Goal: Communication & Community: Participate in discussion

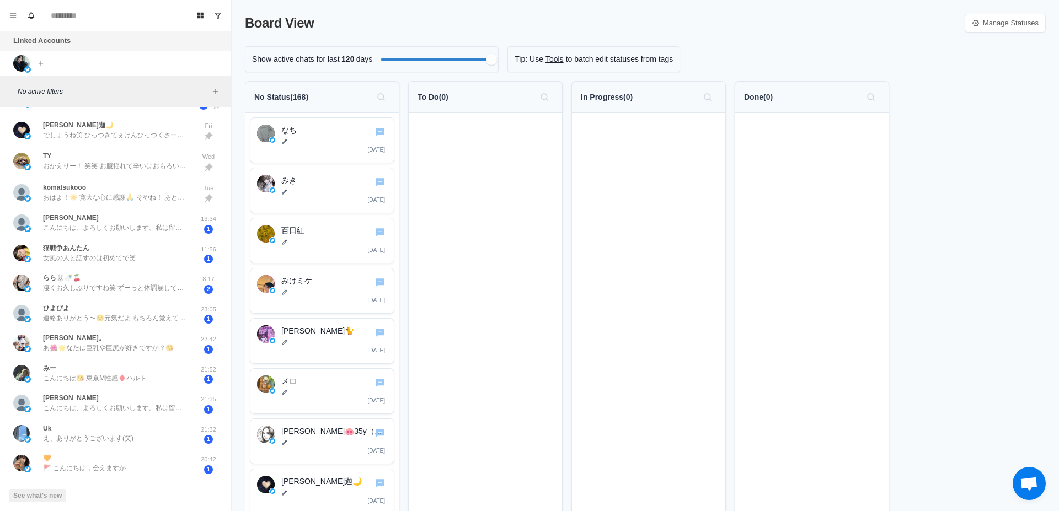
scroll to position [278, 0]
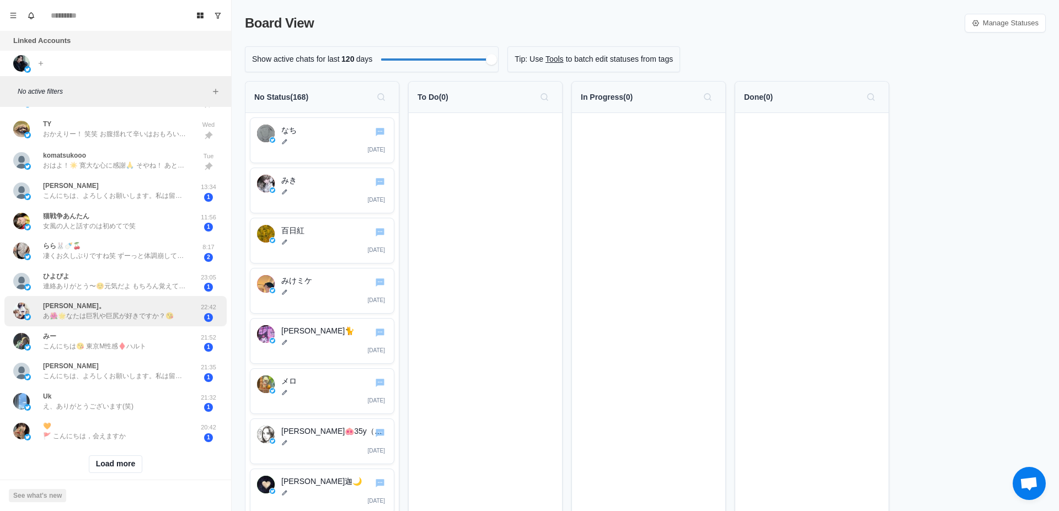
click at [125, 314] on p "あ🌺🌟なたは巨乳や巨尻が好きですか？😘" at bounding box center [108, 316] width 131 height 10
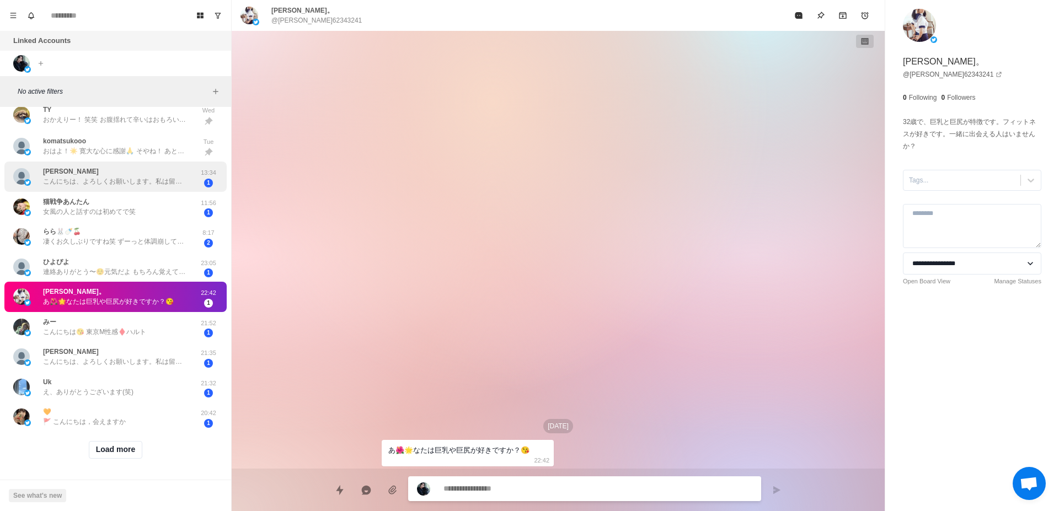
scroll to position [302, 0]
click at [118, 442] on button "Load more" at bounding box center [116, 450] width 54 height 18
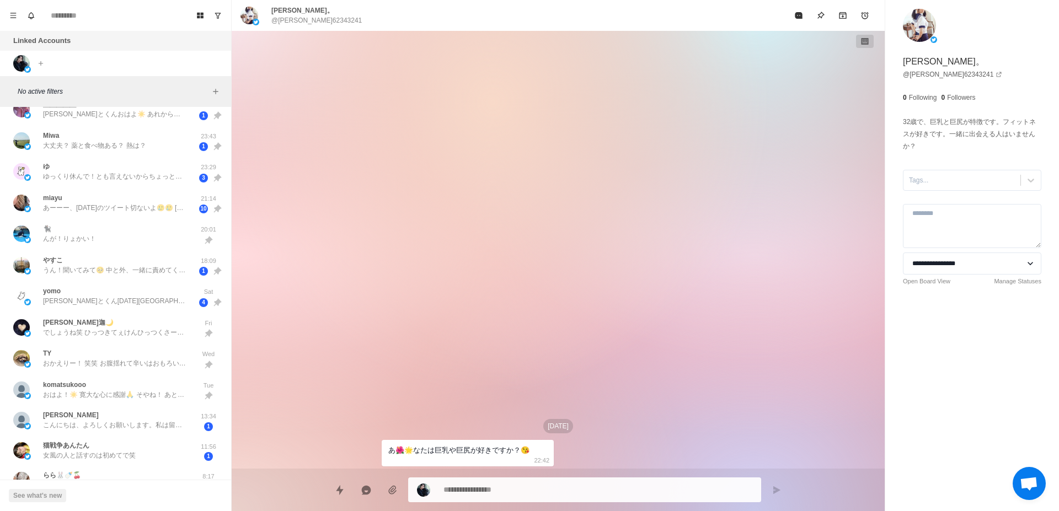
scroll to position [0, 0]
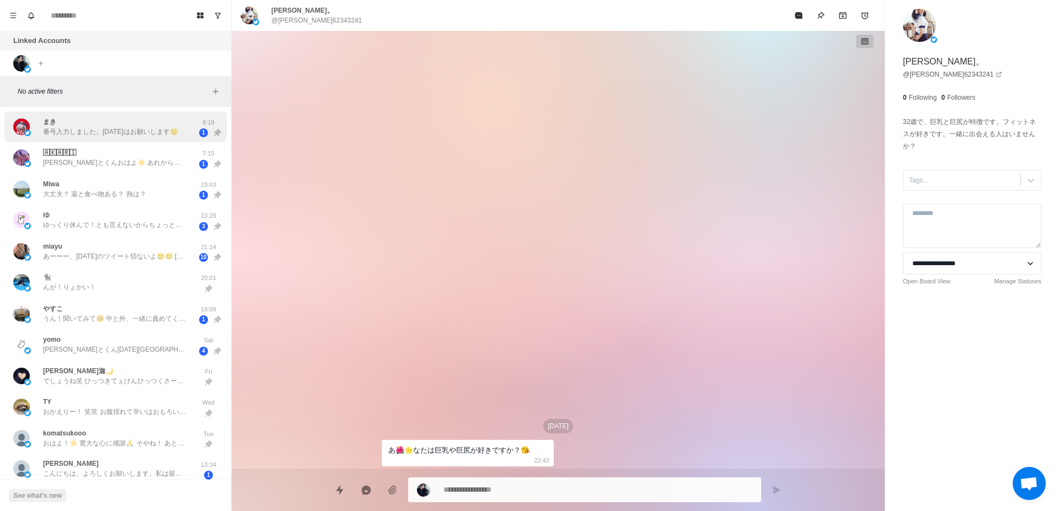
click at [64, 128] on p "番号入力しました。[DATE]はお願いします😌" at bounding box center [110, 132] width 135 height 10
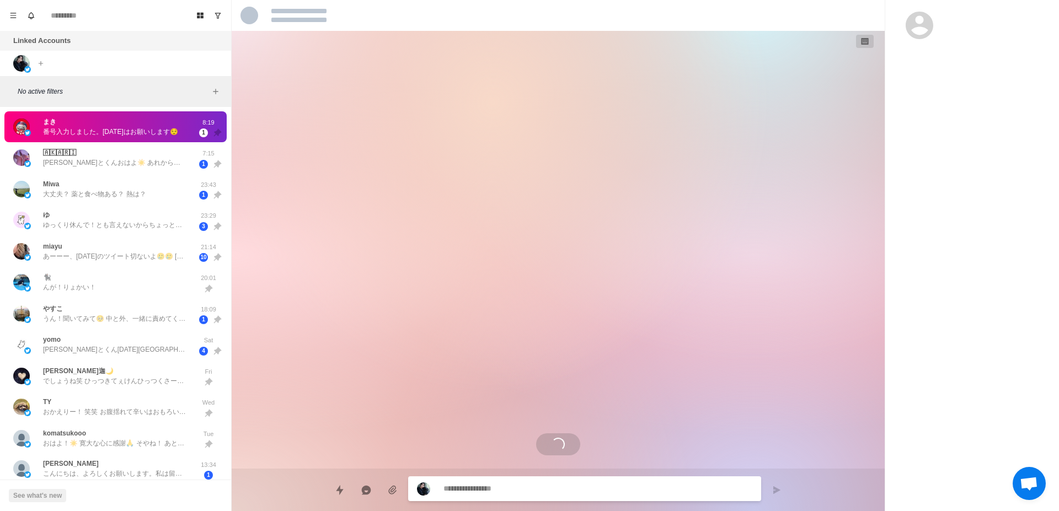
scroll to position [769, 0]
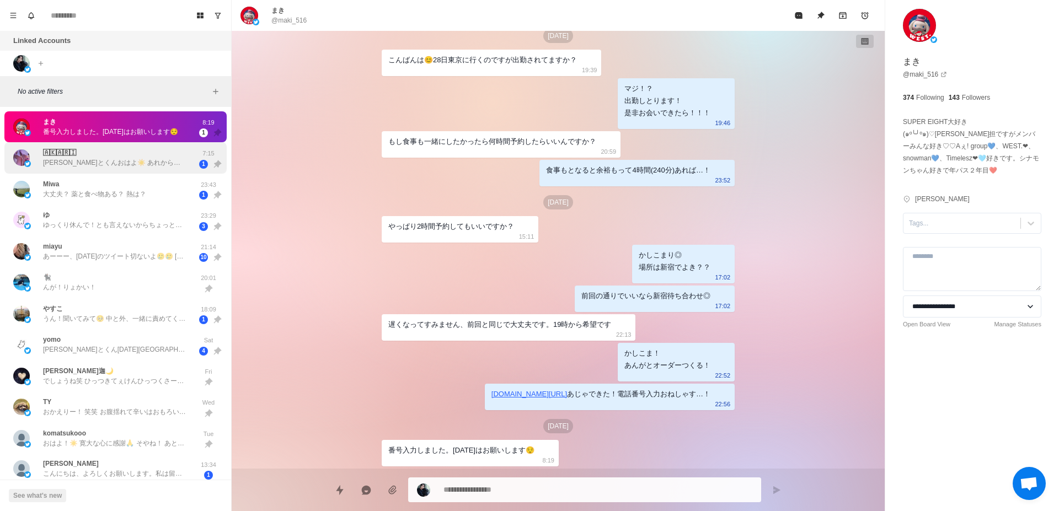
click at [137, 159] on p "[PERSON_NAME]とくんおはよ☀️ あれから幸せに過ごせてる 思い出だけで生きていけるよ 大切にしてもらった キスマしあわせ💋 消えないで 空きとかお…" at bounding box center [114, 163] width 143 height 10
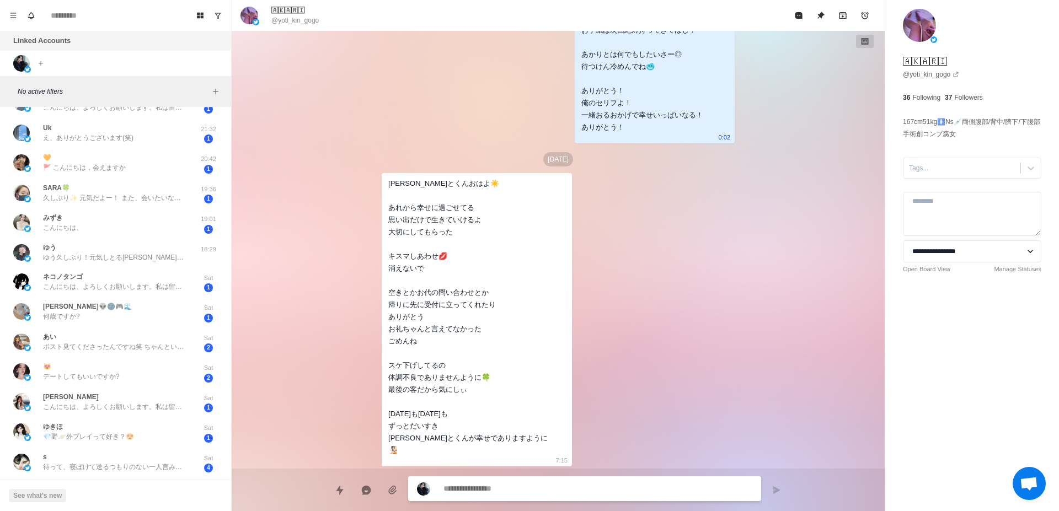
scroll to position [484, 0]
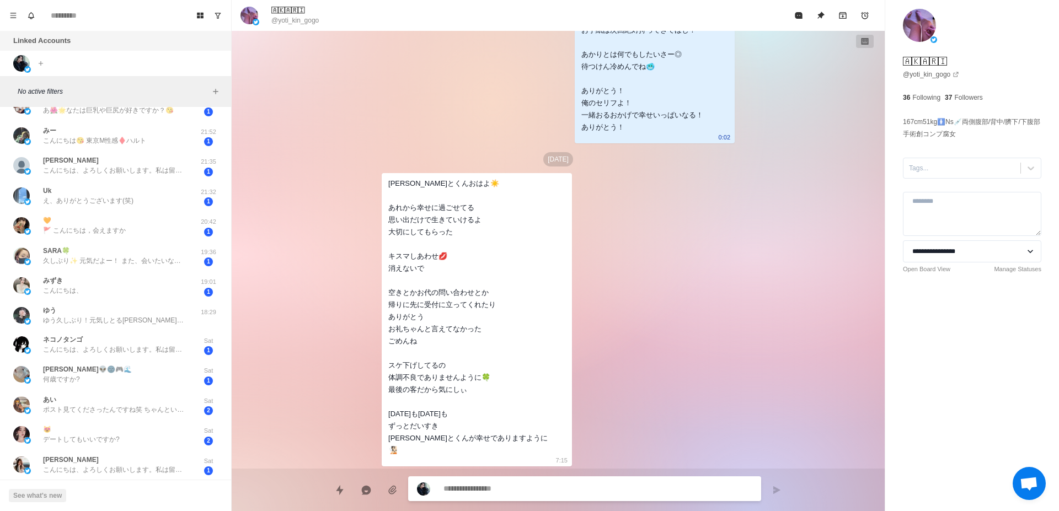
type textarea "*"
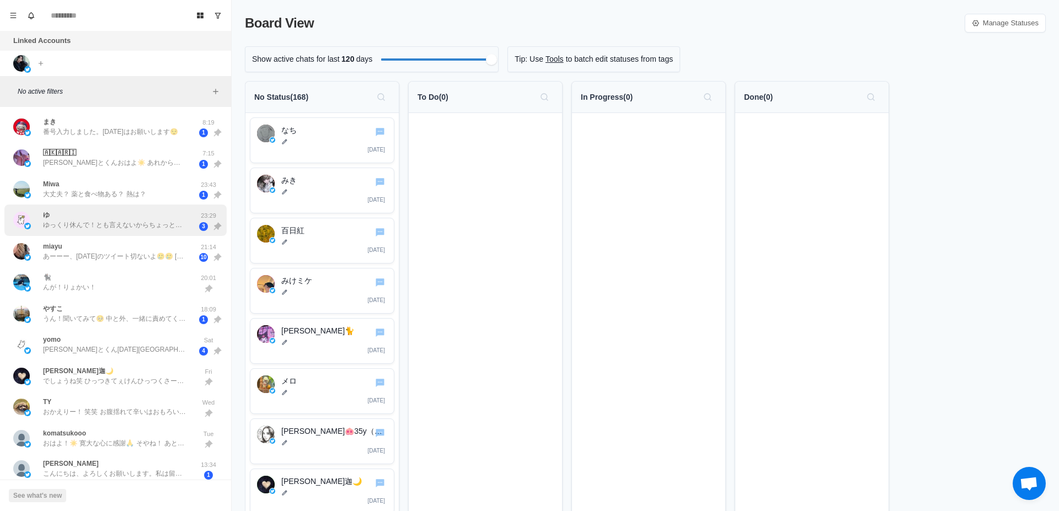
scroll to position [302, 0]
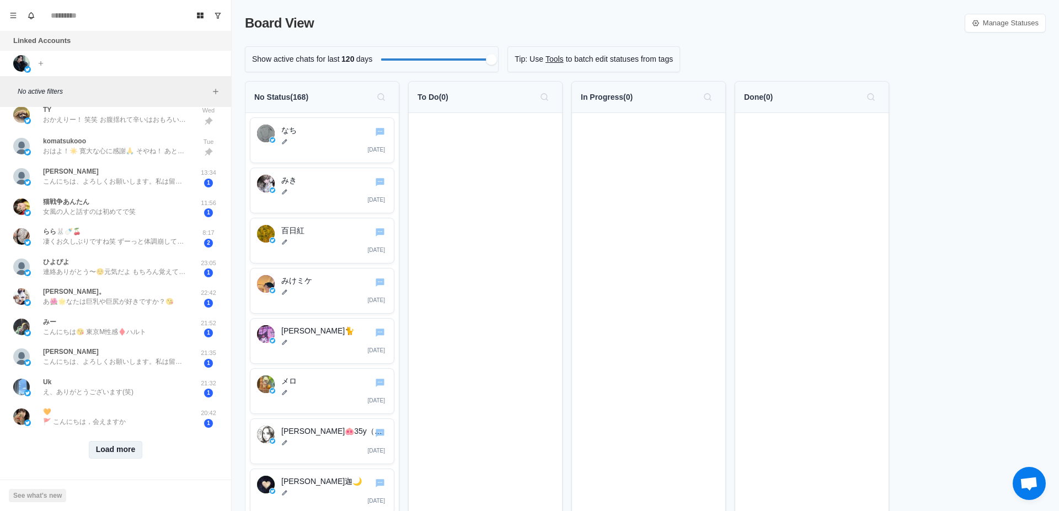
click at [126, 441] on button "Load more" at bounding box center [116, 450] width 54 height 18
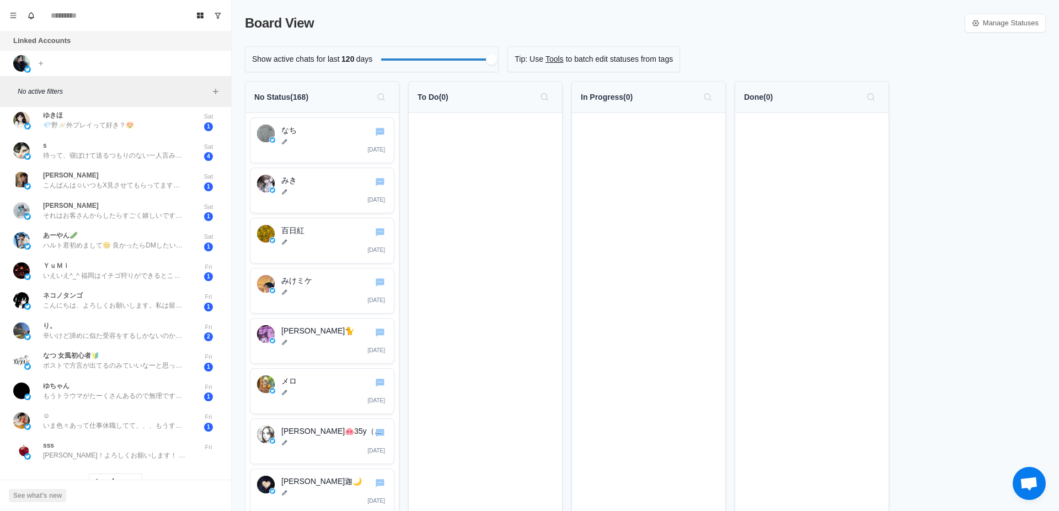
scroll to position [900, 0]
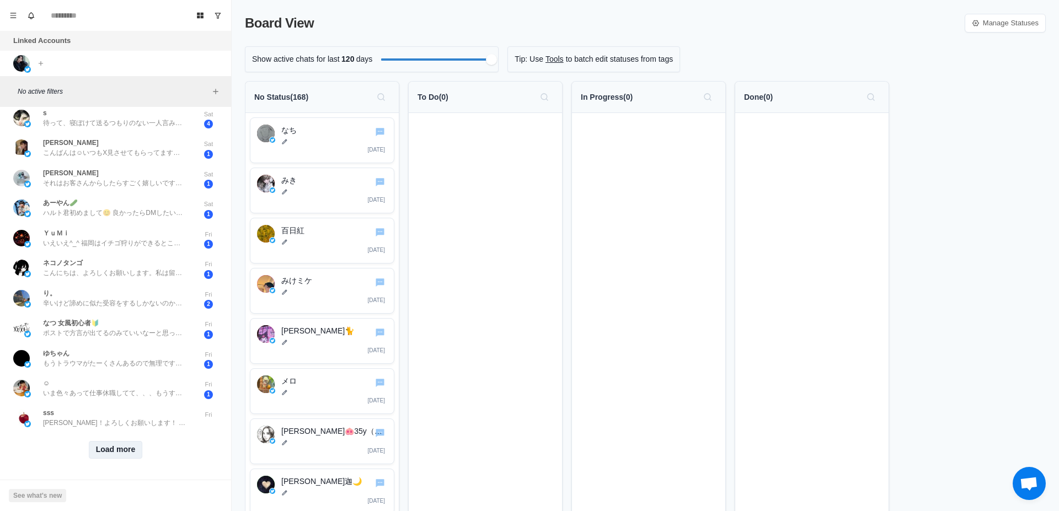
click at [115, 446] on button "Load more" at bounding box center [116, 450] width 54 height 18
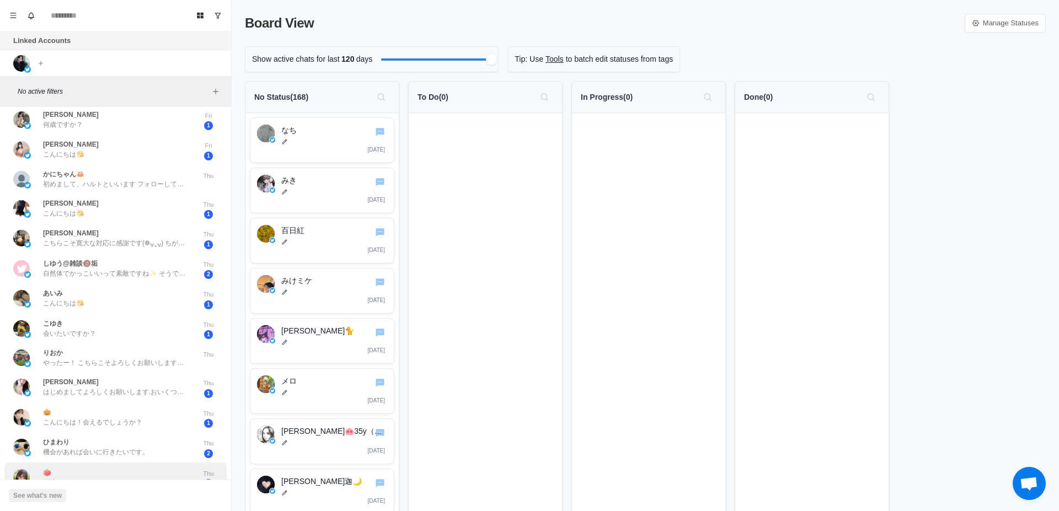
scroll to position [1494, 0]
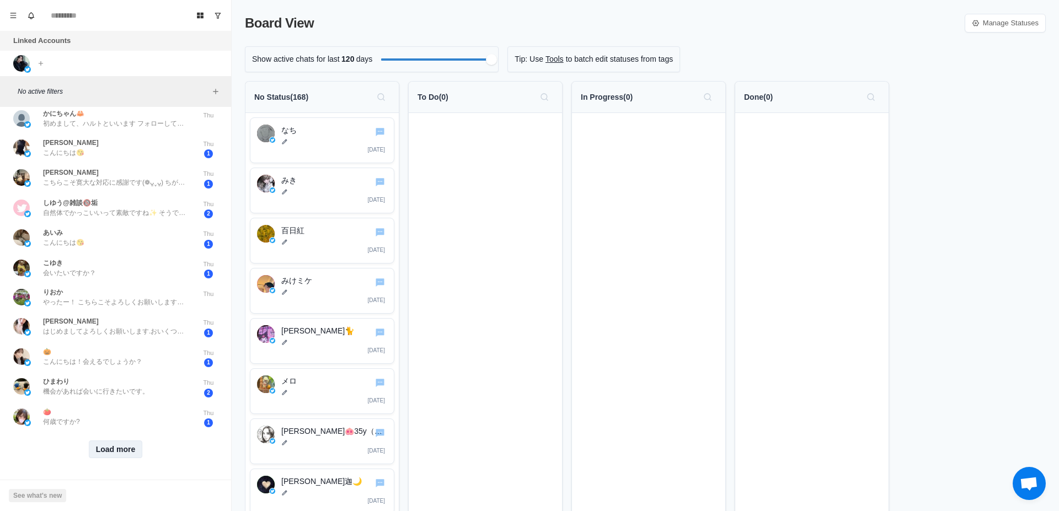
click at [117, 441] on button "Load more" at bounding box center [116, 450] width 54 height 18
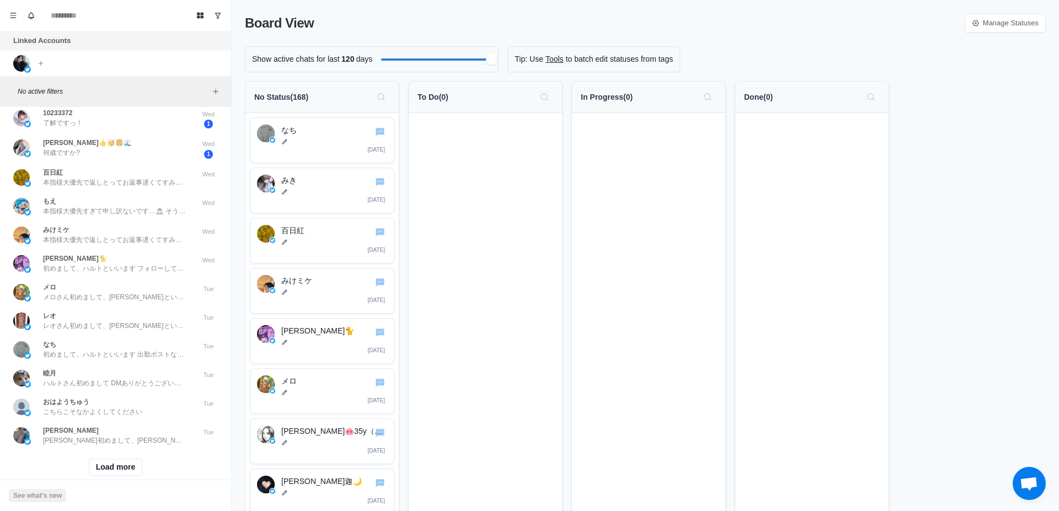
scroll to position [2078, 0]
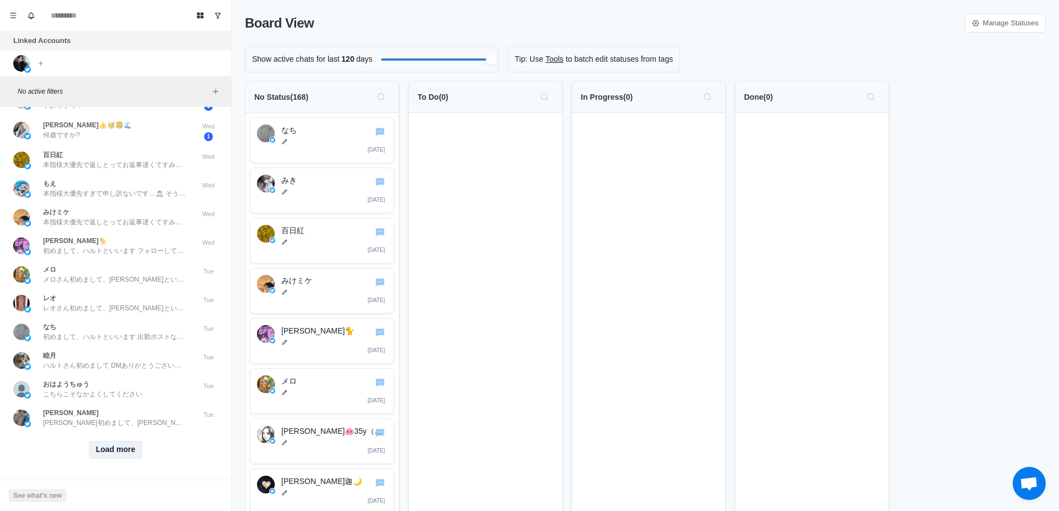
click at [128, 441] on button "Load more" at bounding box center [116, 450] width 54 height 18
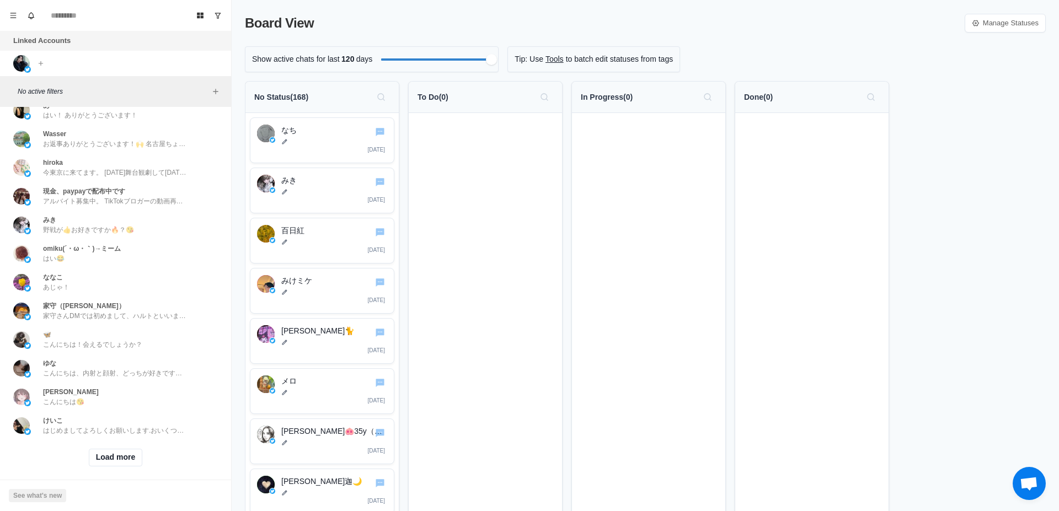
scroll to position [2651, 0]
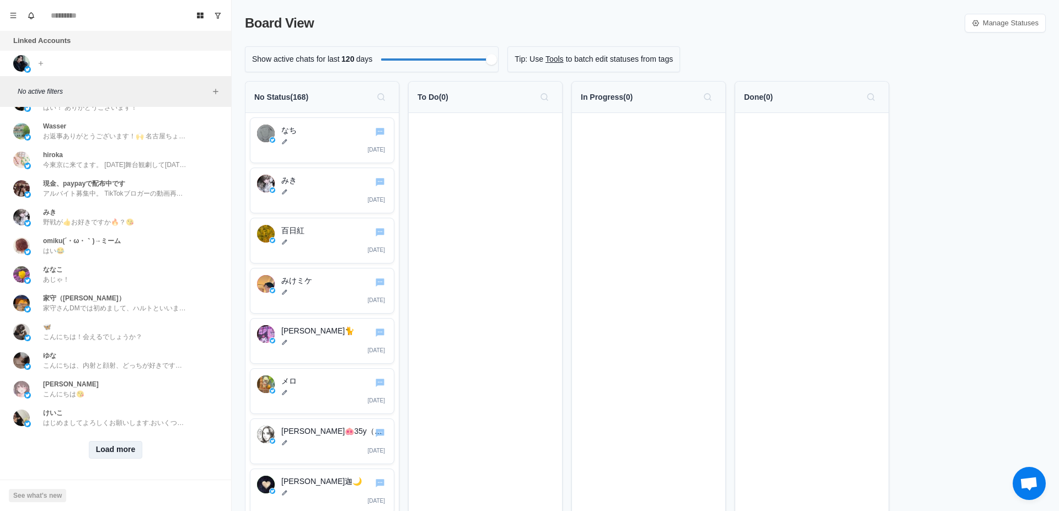
click at [119, 445] on button "Load more" at bounding box center [116, 450] width 54 height 18
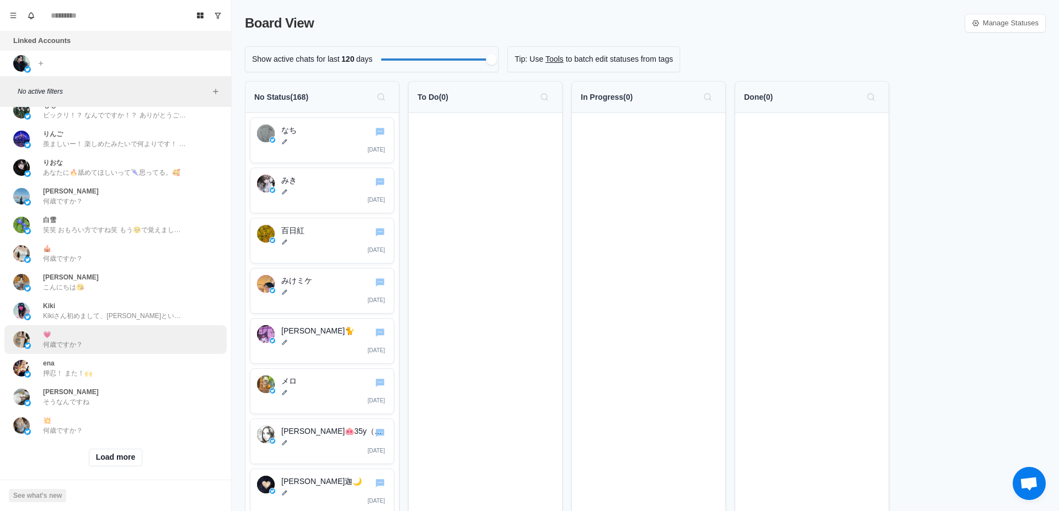
scroll to position [3225, 0]
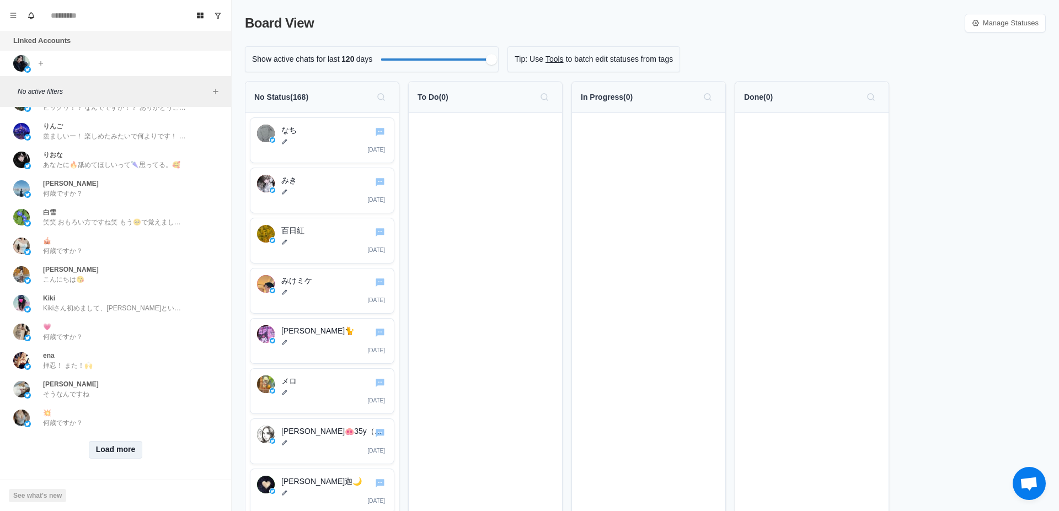
click at [116, 441] on button "Load more" at bounding box center [116, 450] width 54 height 18
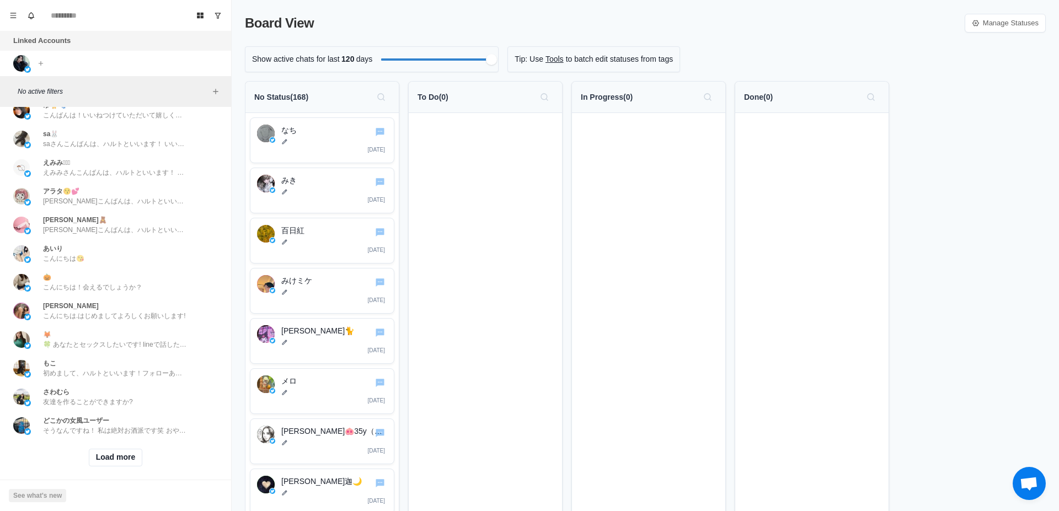
scroll to position [3798, 0]
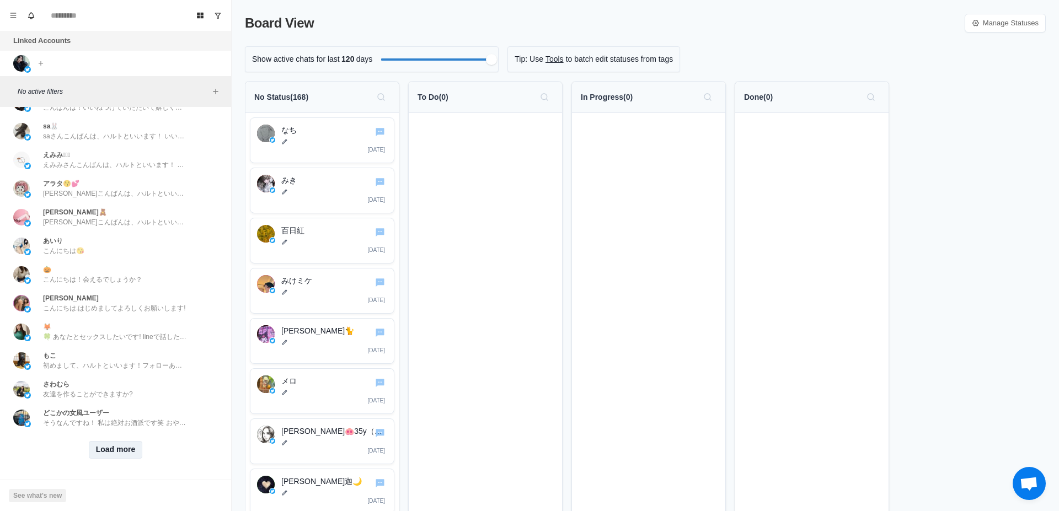
click at [126, 441] on button "Load more" at bounding box center [116, 450] width 54 height 18
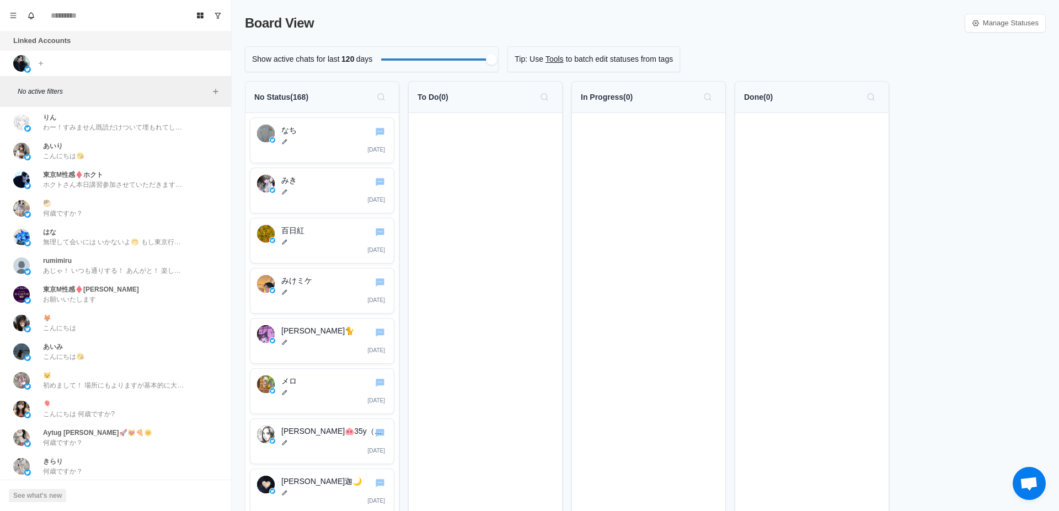
scroll to position [4371, 0]
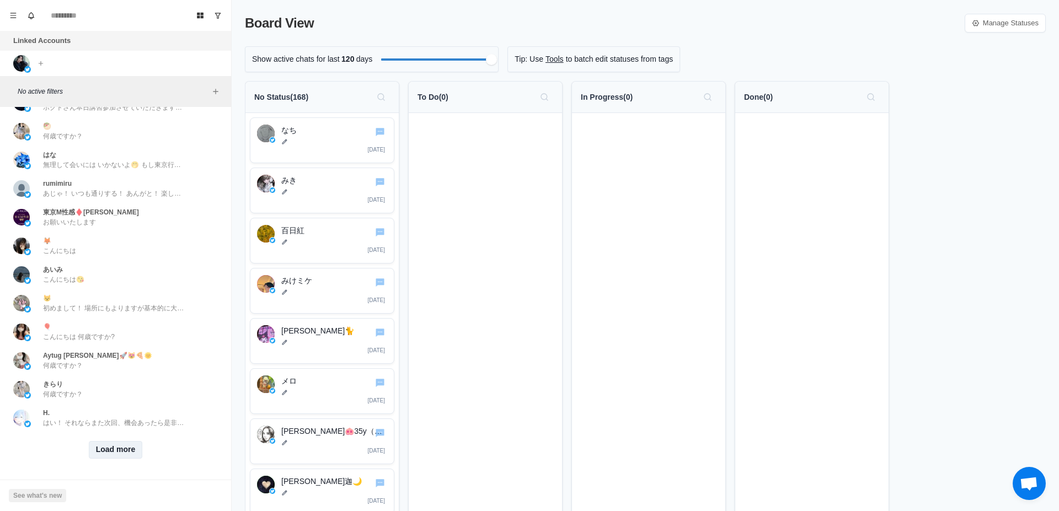
click at [123, 441] on button "Load more" at bounding box center [116, 450] width 54 height 18
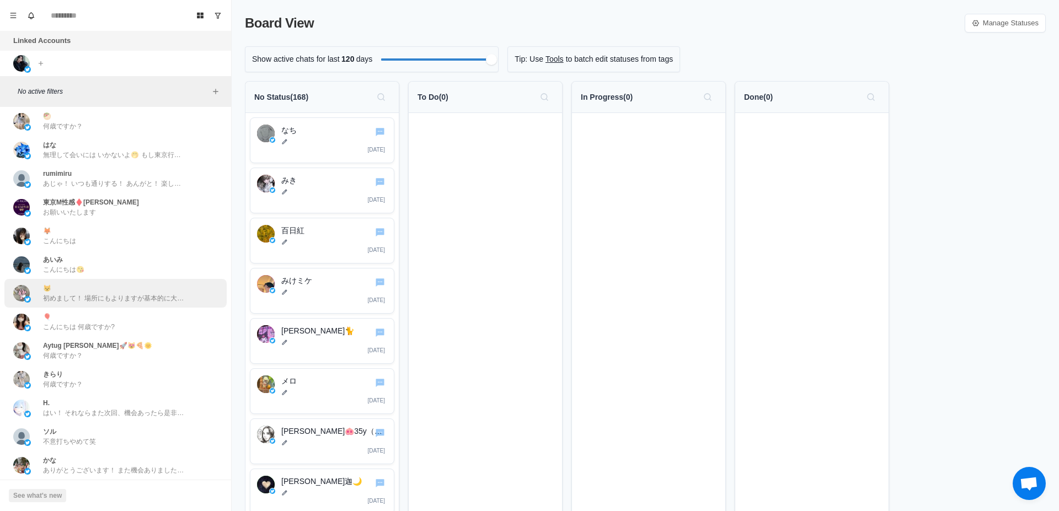
scroll to position [4552, 0]
